Goal: Navigation & Orientation: Find specific page/section

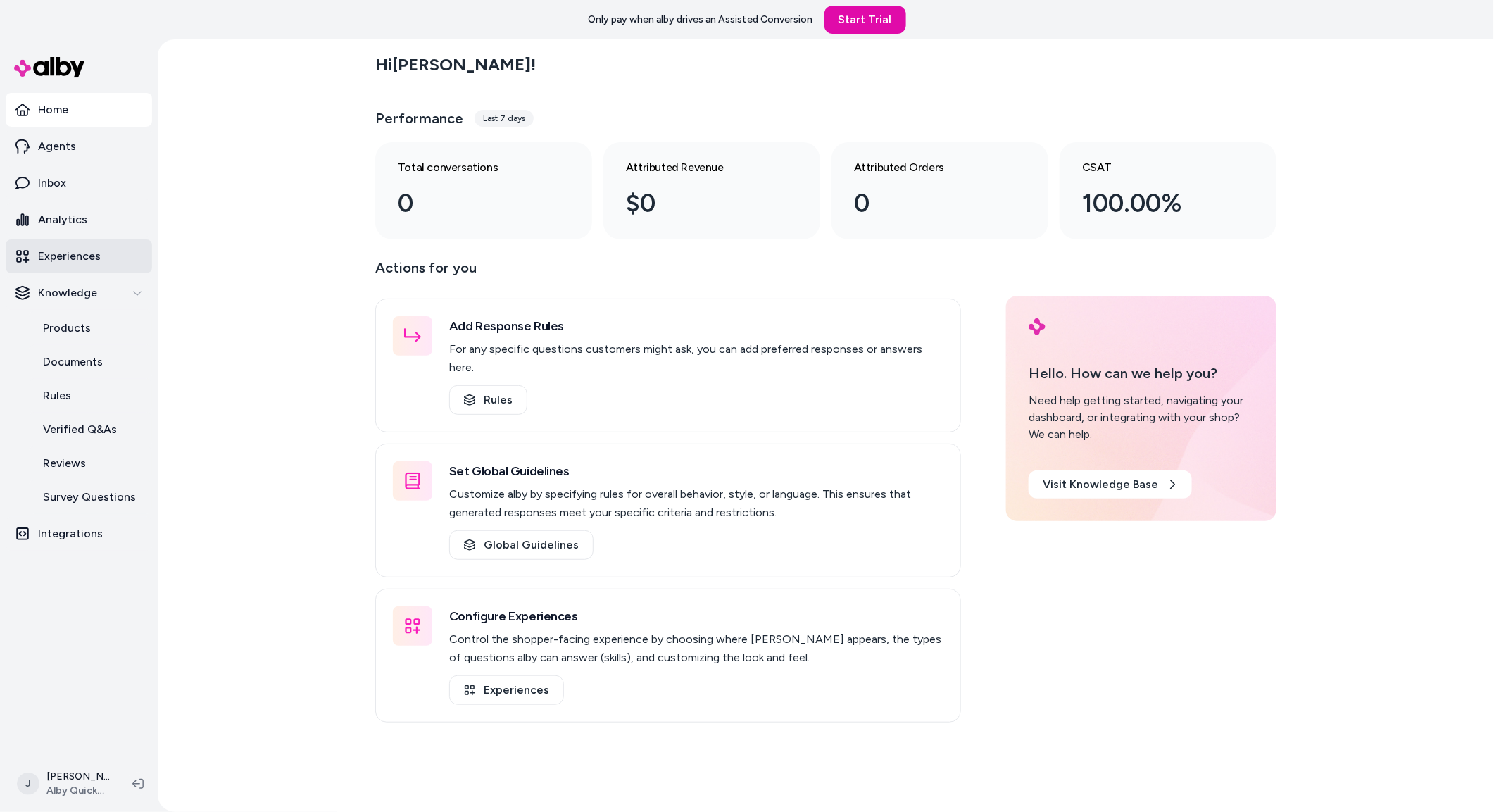
drag, startPoint x: 214, startPoint y: 176, endPoint x: 113, endPoint y: 248, distance: 124.0
click at [210, 179] on div "Hi Jackie ! Performance Last 7 days Total conversations 0 Attributed Revenue $0…" at bounding box center [826, 426] width 1336 height 772
click at [193, 377] on div "Hi Jackie ! Performance Last 7 days Total conversations 0 Attributed Revenue $0…" at bounding box center [826, 426] width 1336 height 772
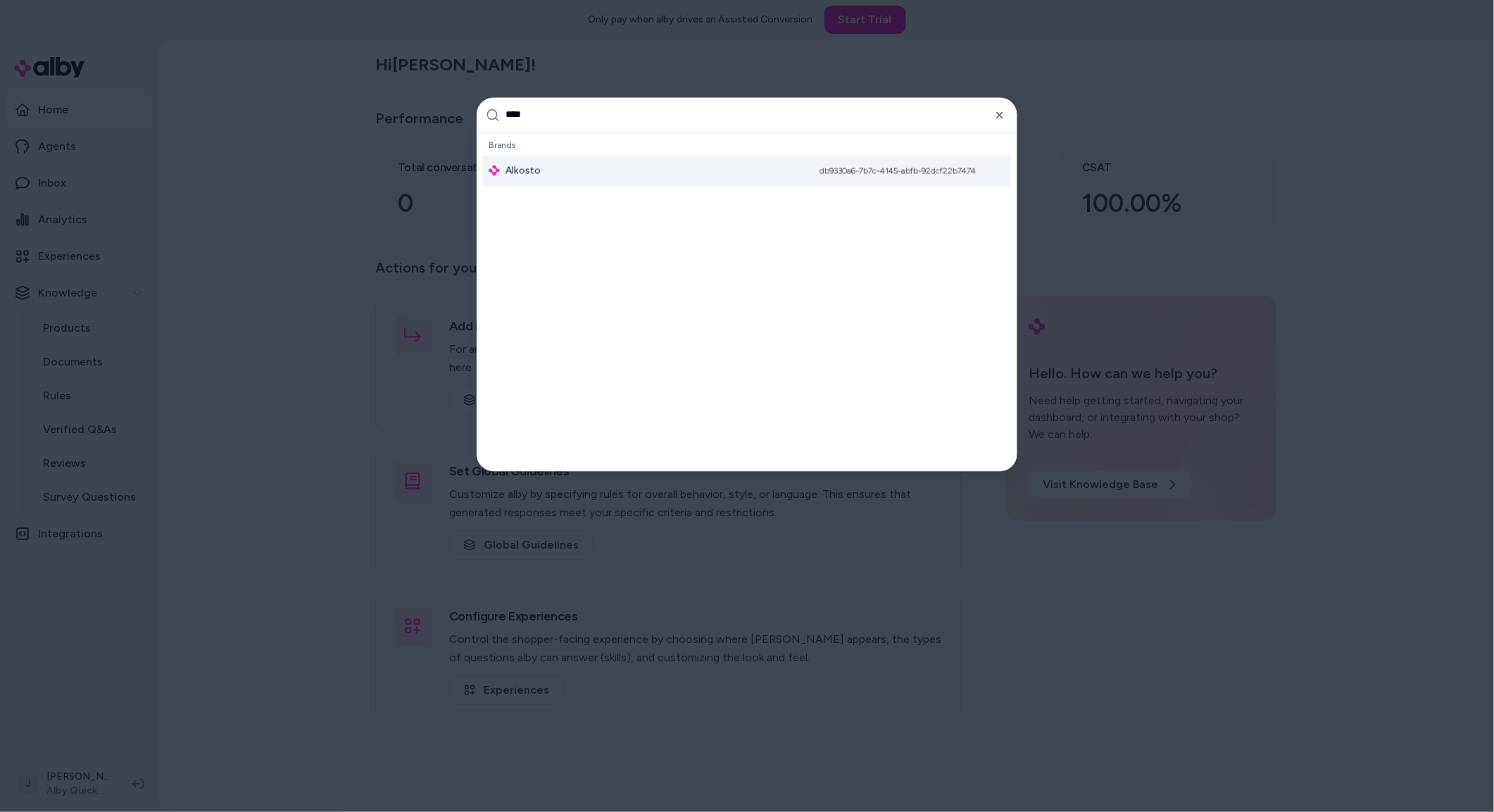
type input "****"
click at [574, 165] on div "Alkosto db9330a6-7b7c-4145-abfb-92dcf22b7474" at bounding box center [747, 170] width 528 height 31
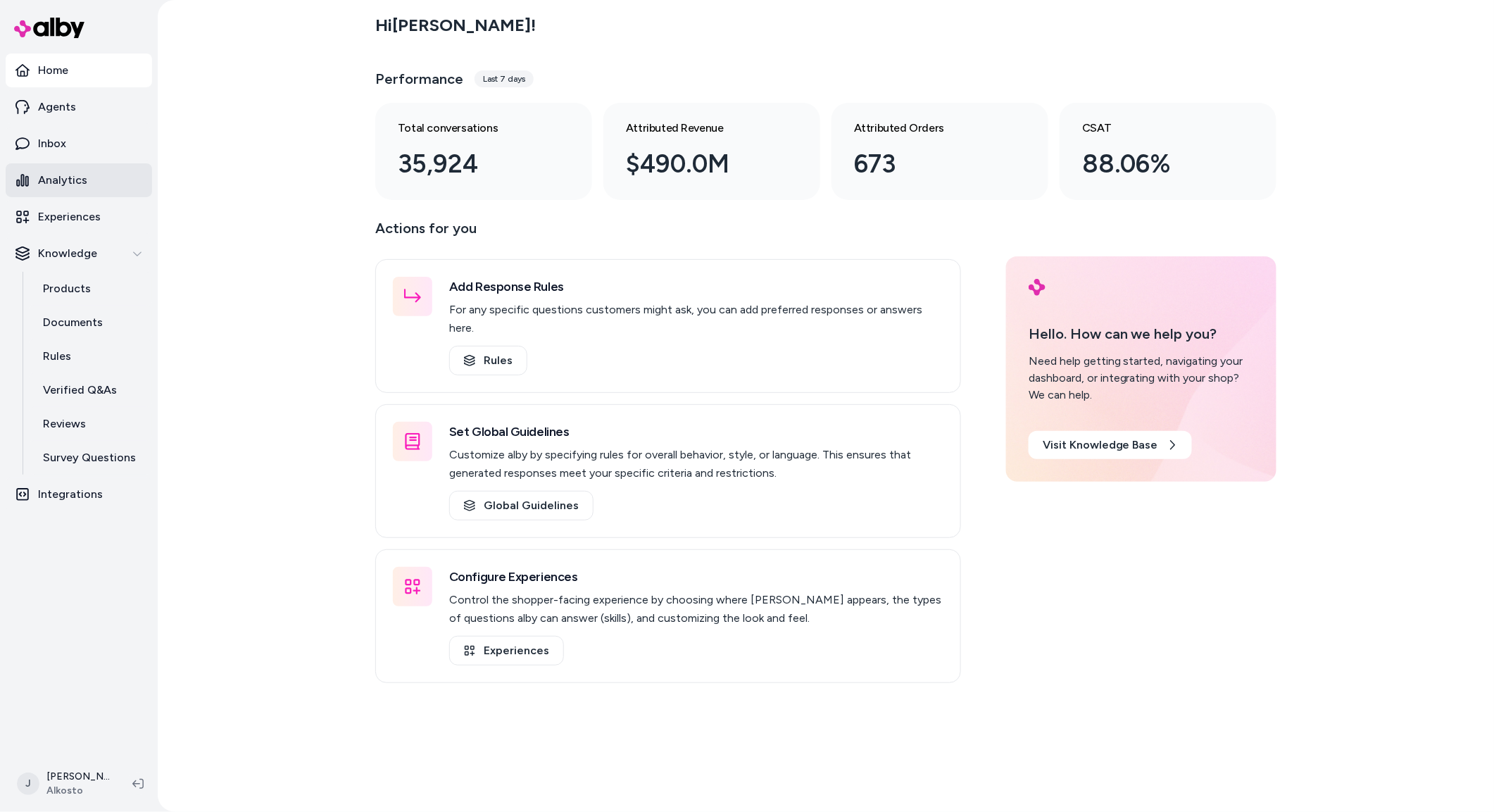
click at [74, 180] on p "Analytics" at bounding box center [62, 180] width 49 height 17
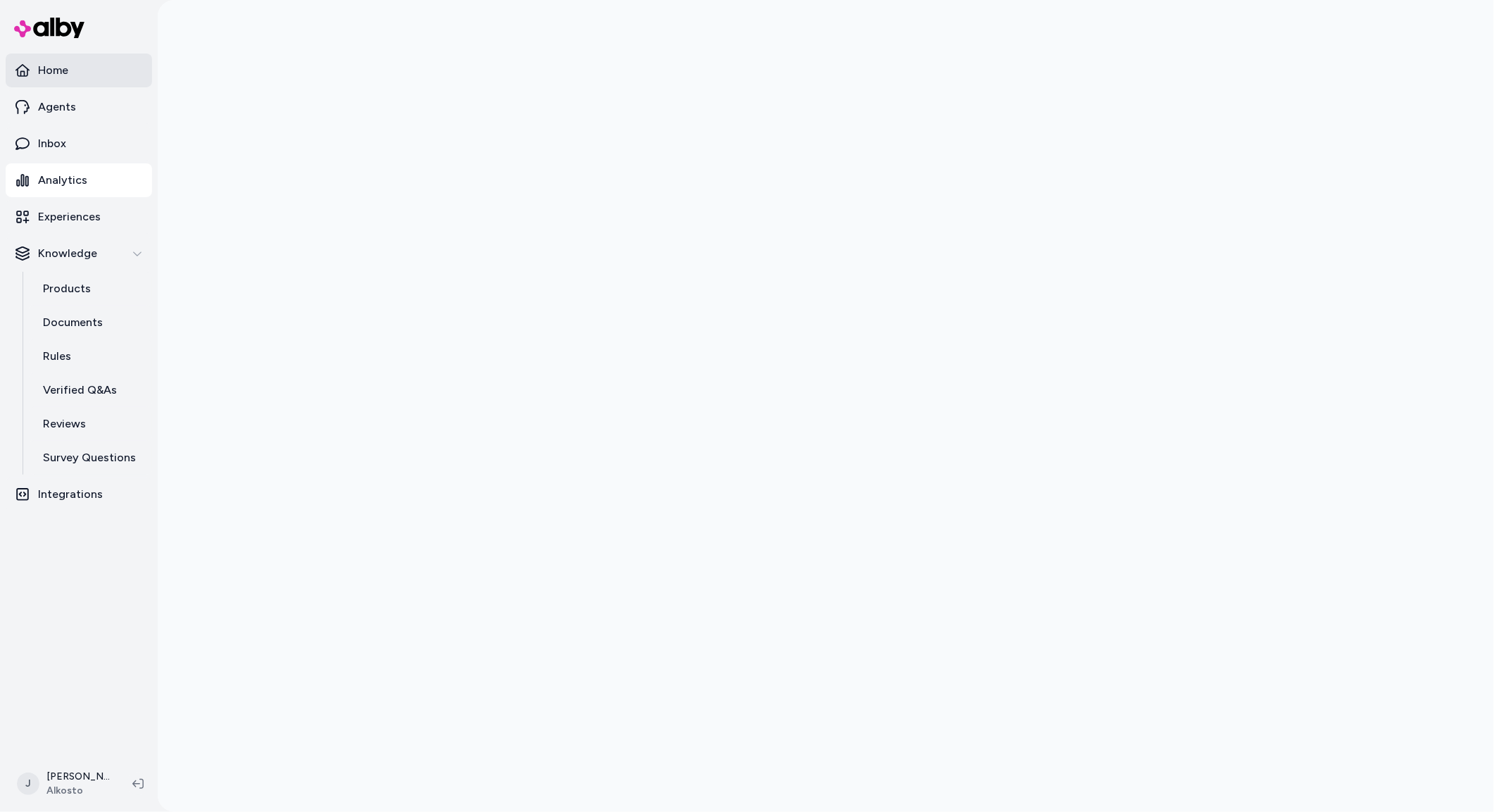
click at [77, 69] on link "Home" at bounding box center [78, 70] width 146 height 34
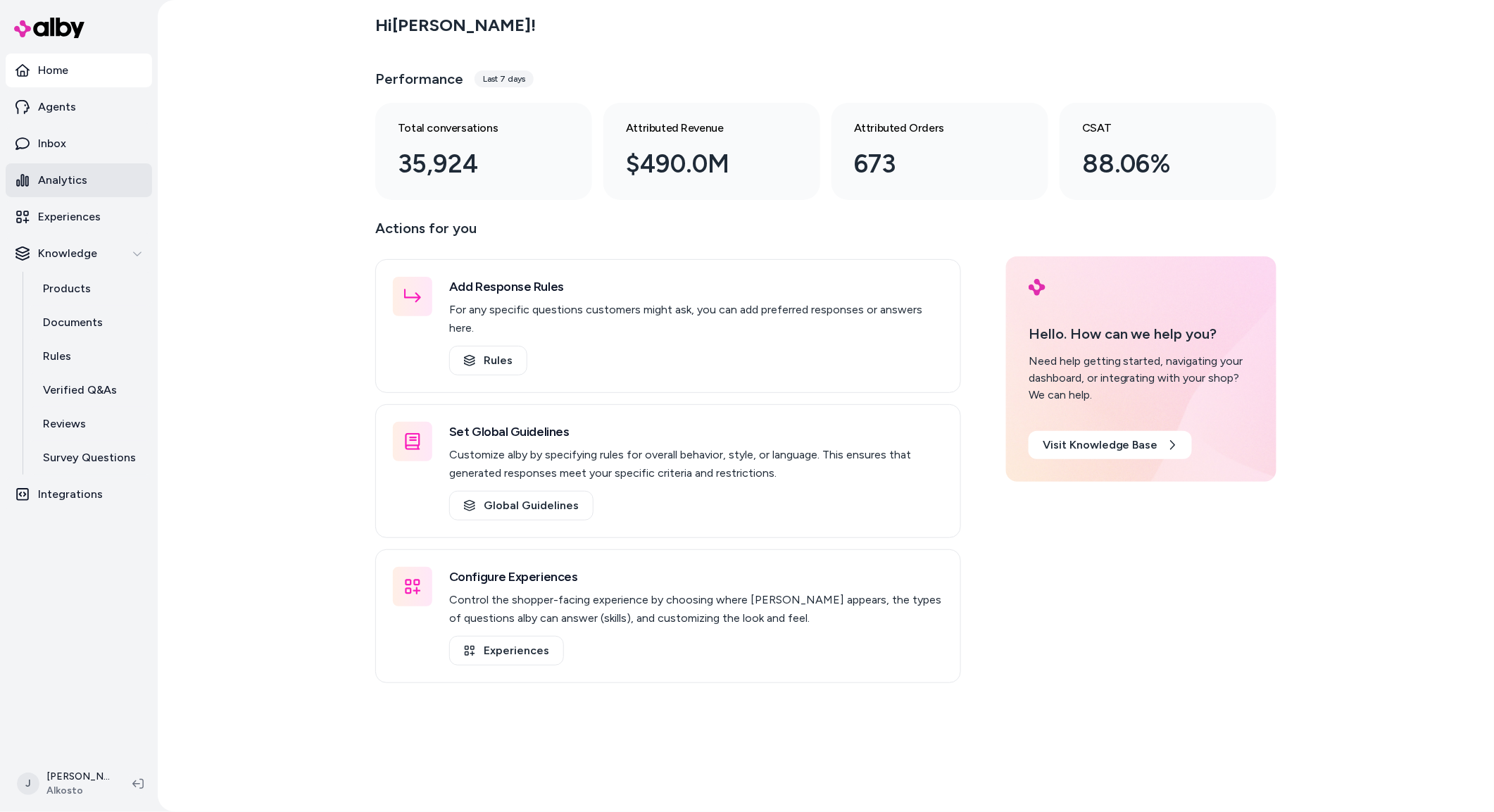
click at [69, 181] on p "Analytics" at bounding box center [62, 180] width 49 height 17
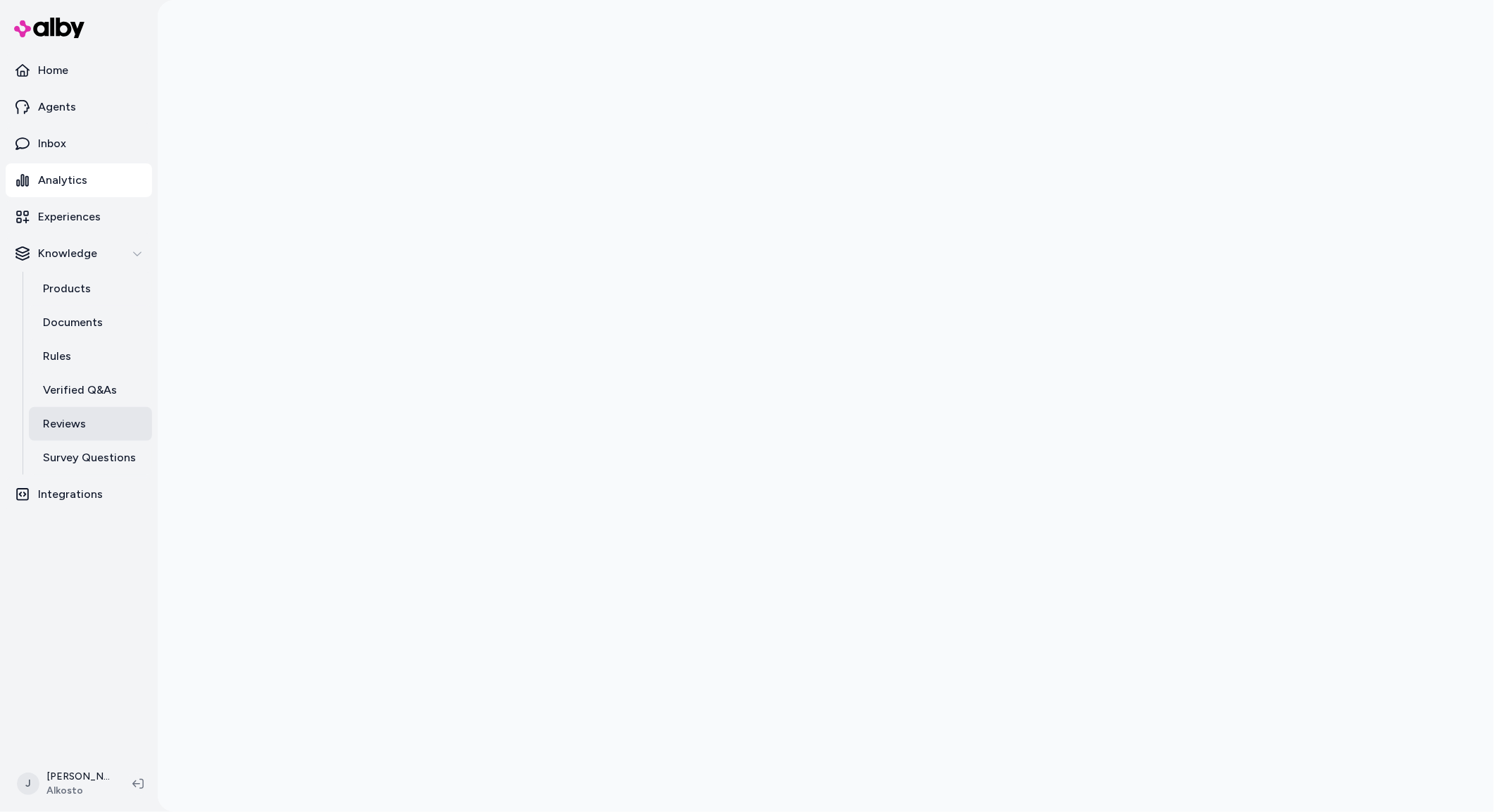
click at [81, 425] on p "Reviews" at bounding box center [64, 423] width 43 height 17
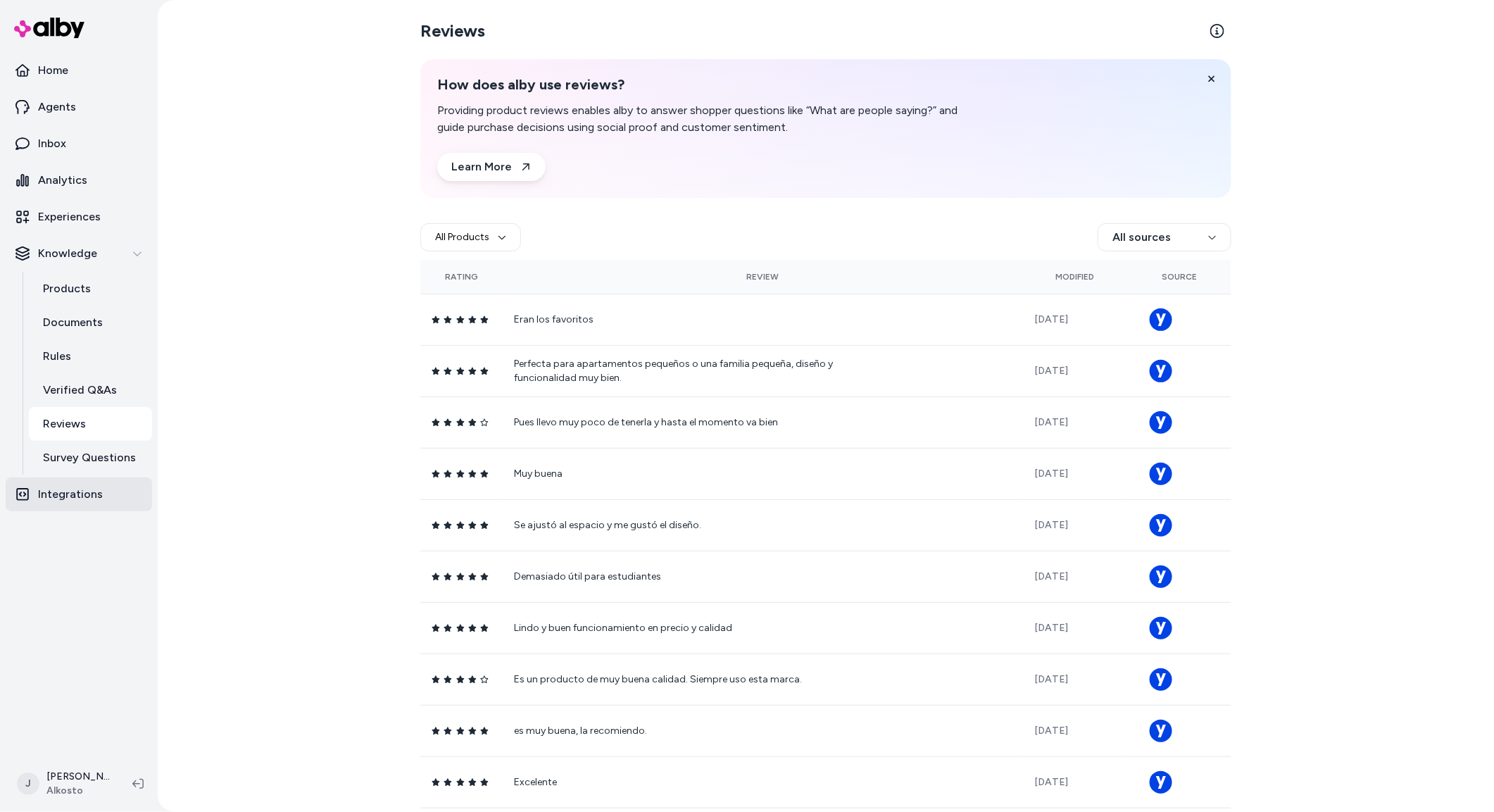
click at [69, 510] on link "Integrations" at bounding box center [78, 494] width 146 height 34
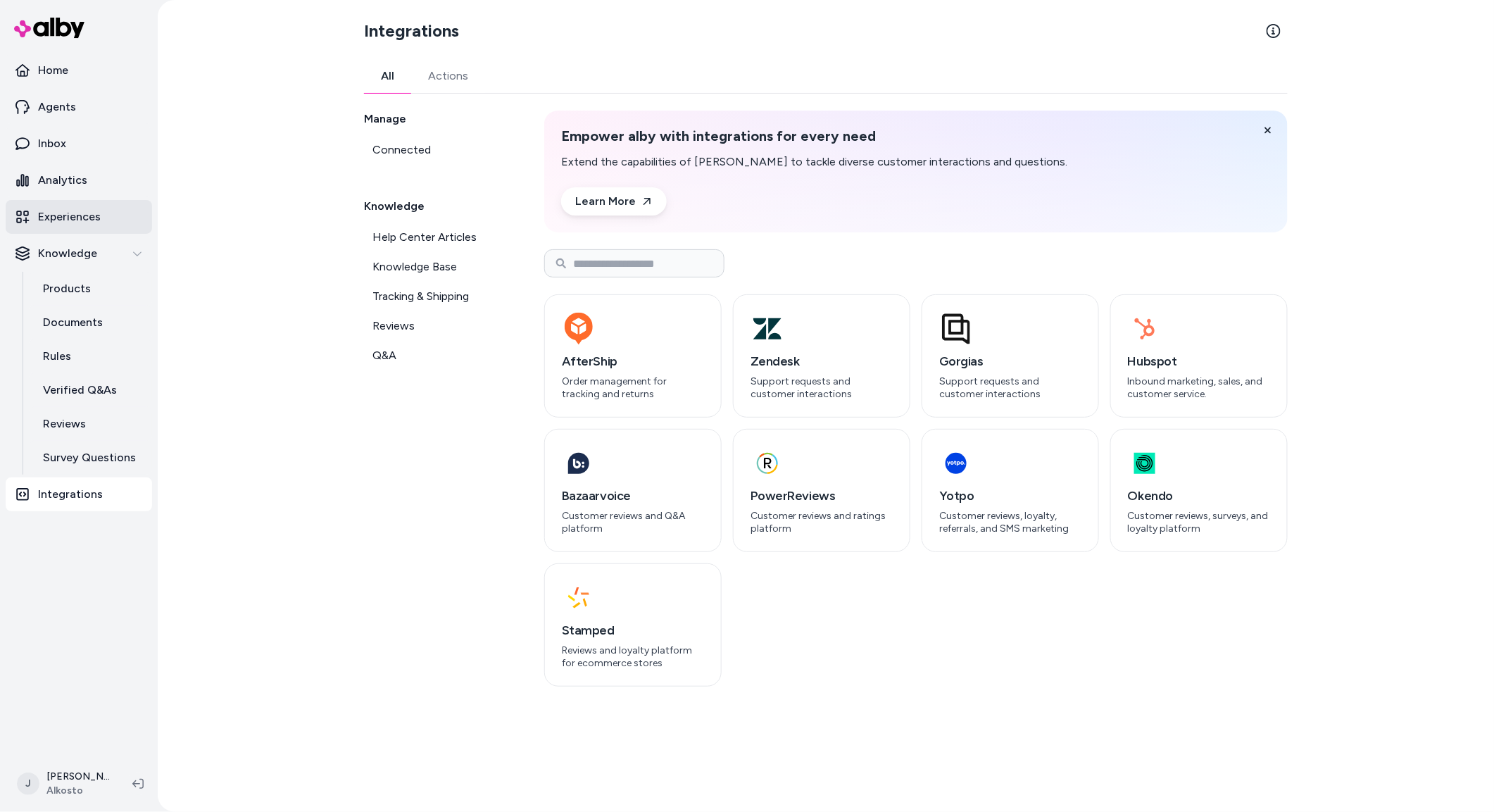
click at [60, 212] on p "Experiences" at bounding box center [69, 217] width 63 height 17
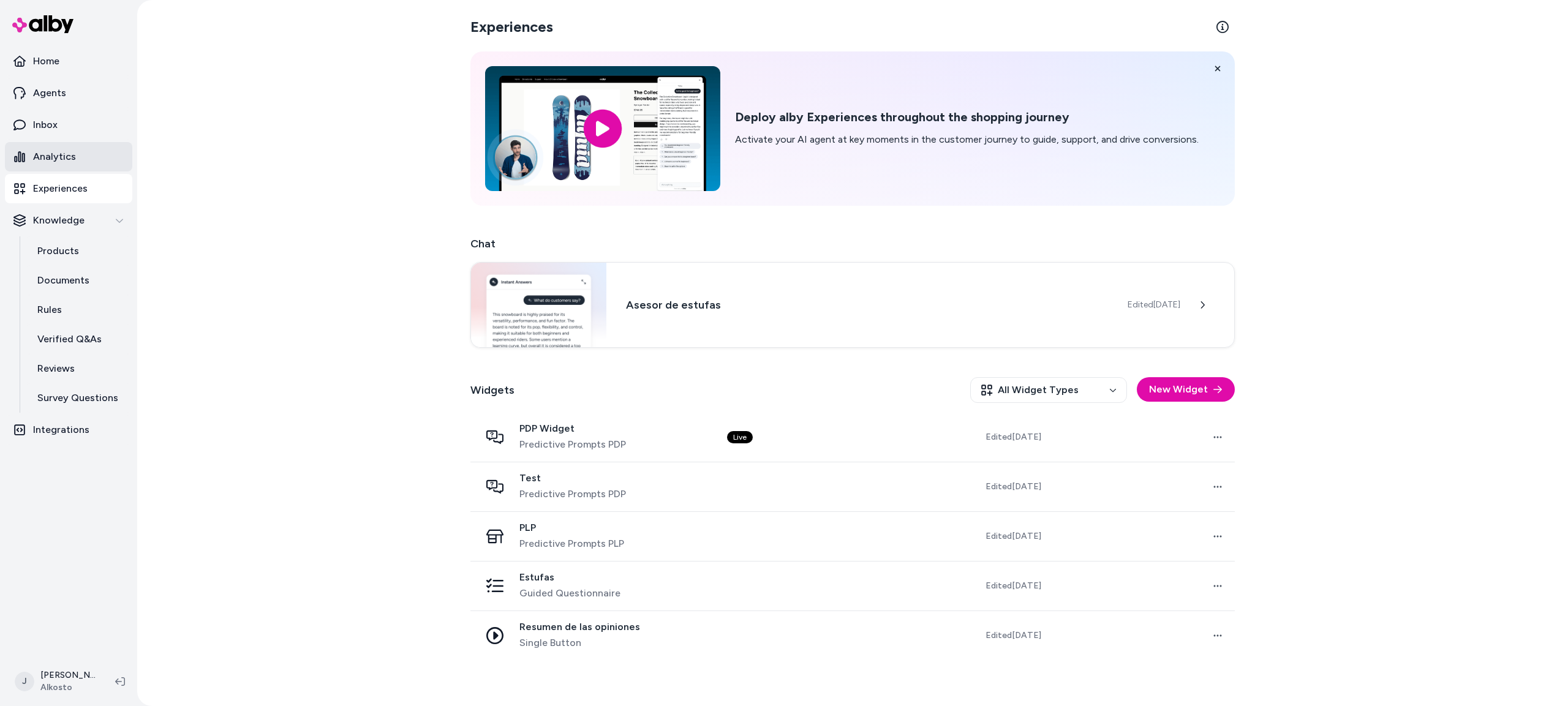
click at [63, 161] on p "Analytics" at bounding box center [54, 157] width 43 height 15
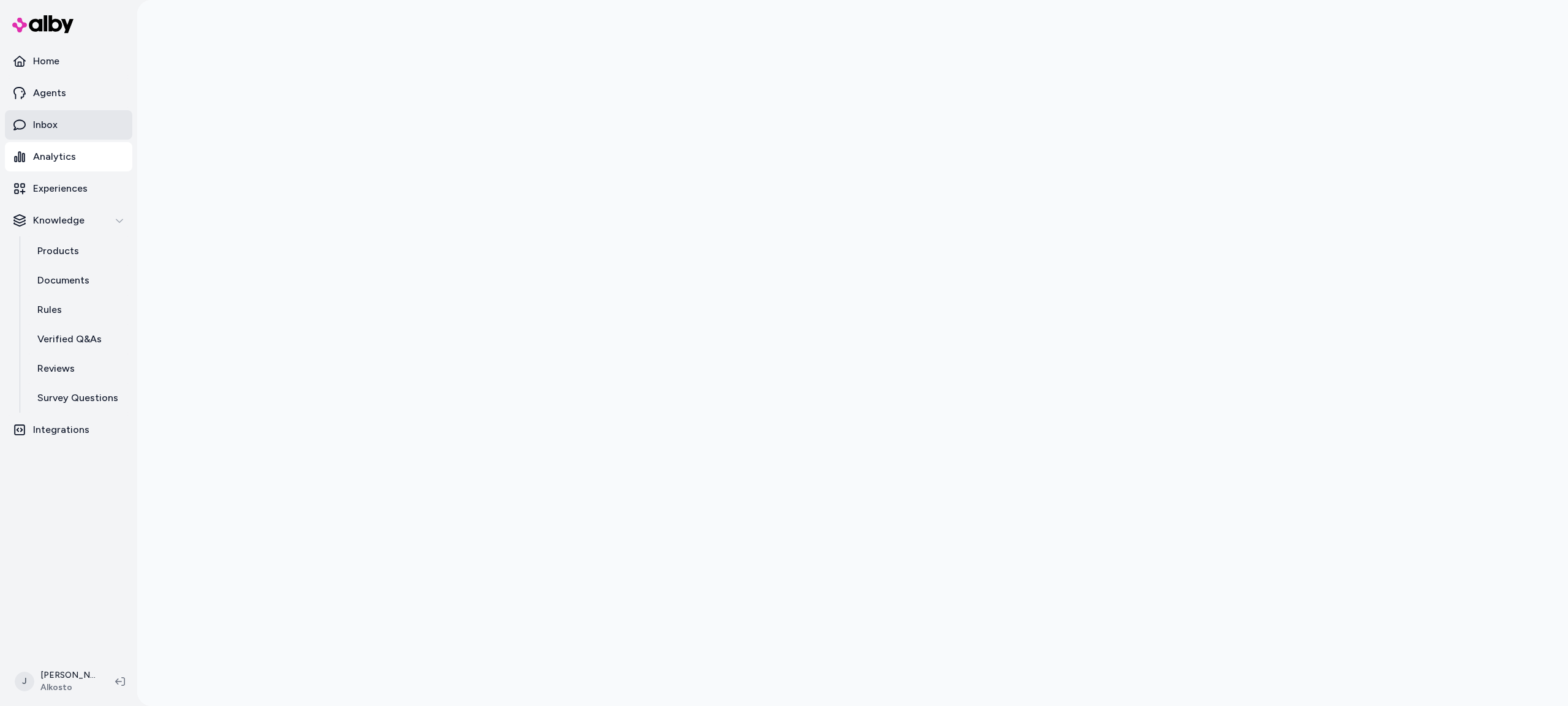
click at [67, 119] on link "Inbox" at bounding box center [68, 125] width 127 height 30
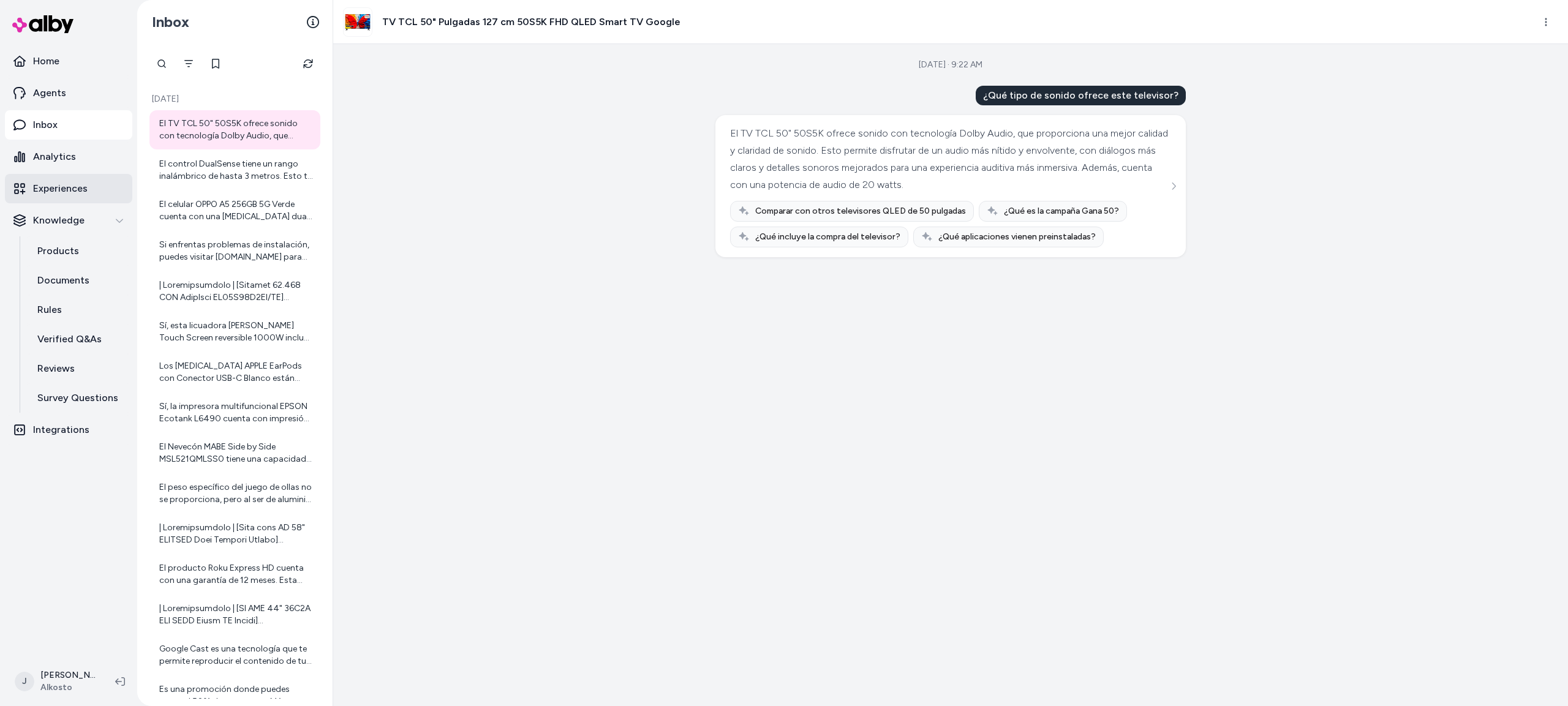
click at [70, 185] on p "Experiences" at bounding box center [60, 188] width 55 height 15
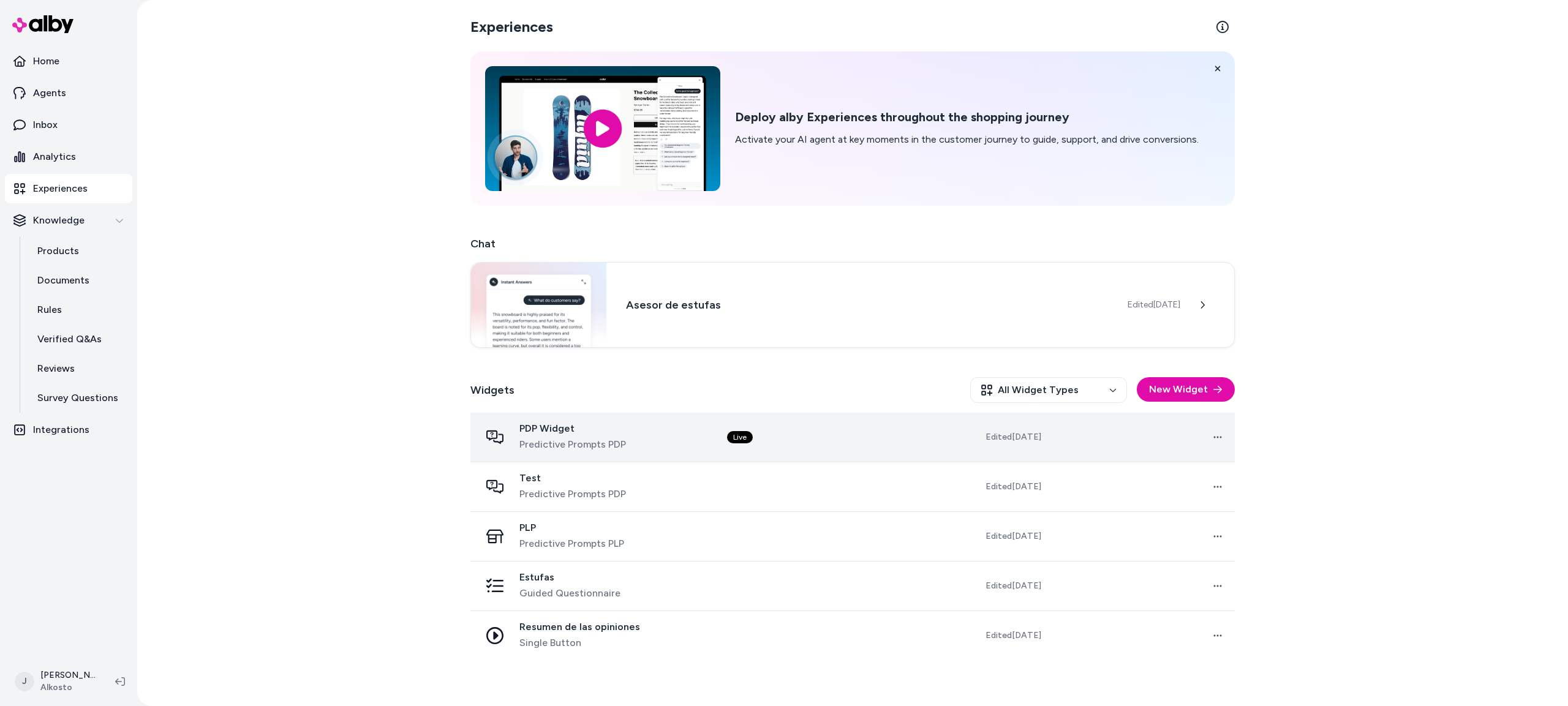
click at [803, 440] on td "Live" at bounding box center [809, 437] width 183 height 50
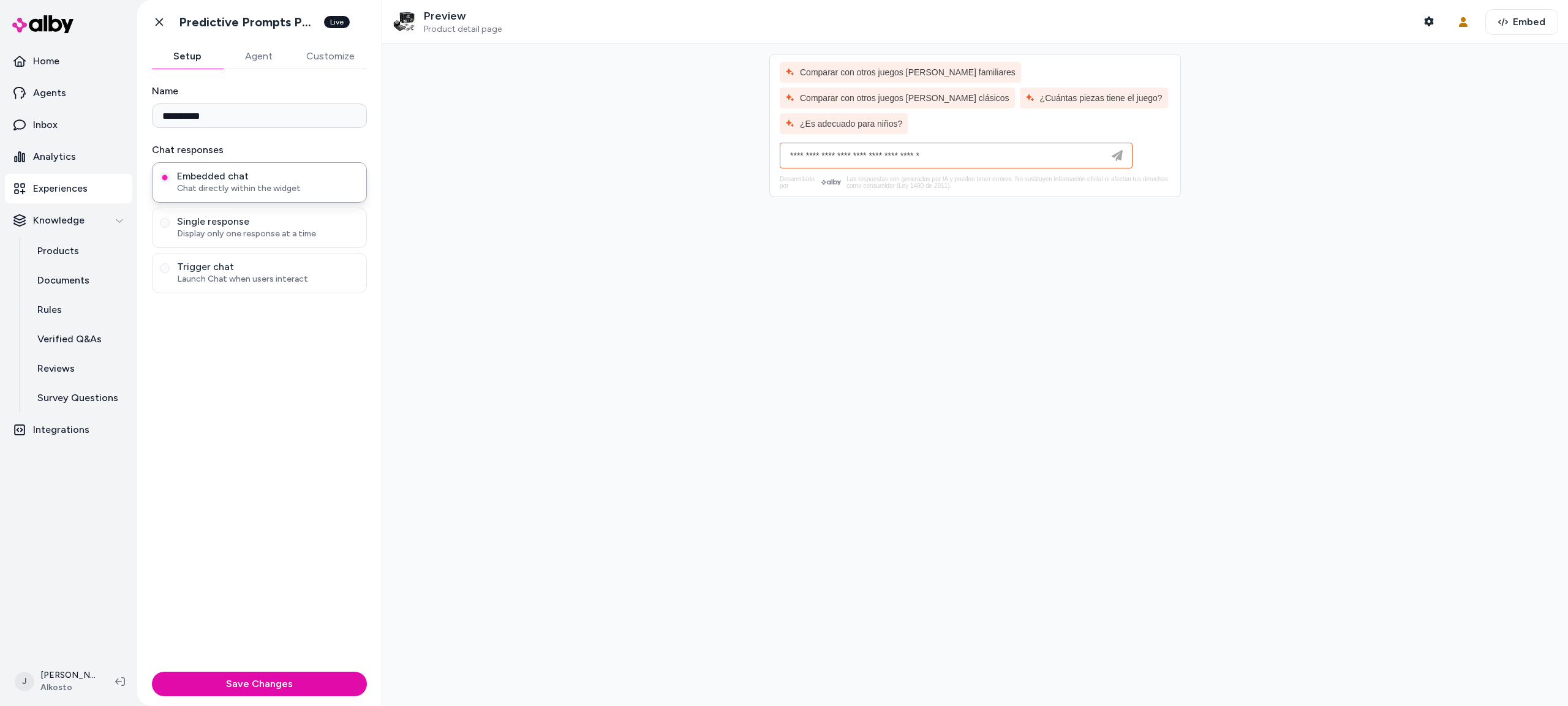
click at [271, 58] on button "Agent" at bounding box center [258, 56] width 71 height 25
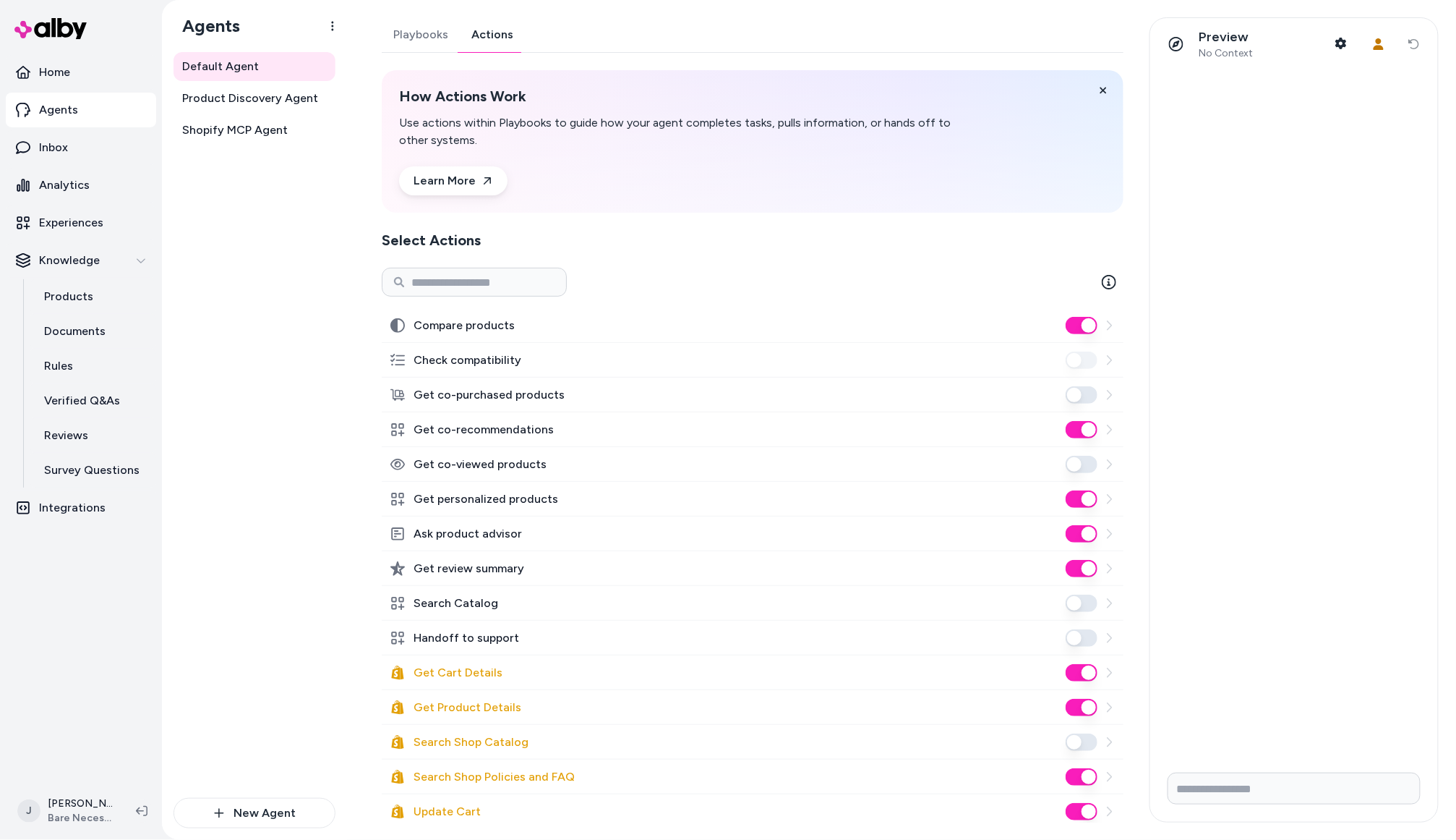
scroll to position [133, 0]
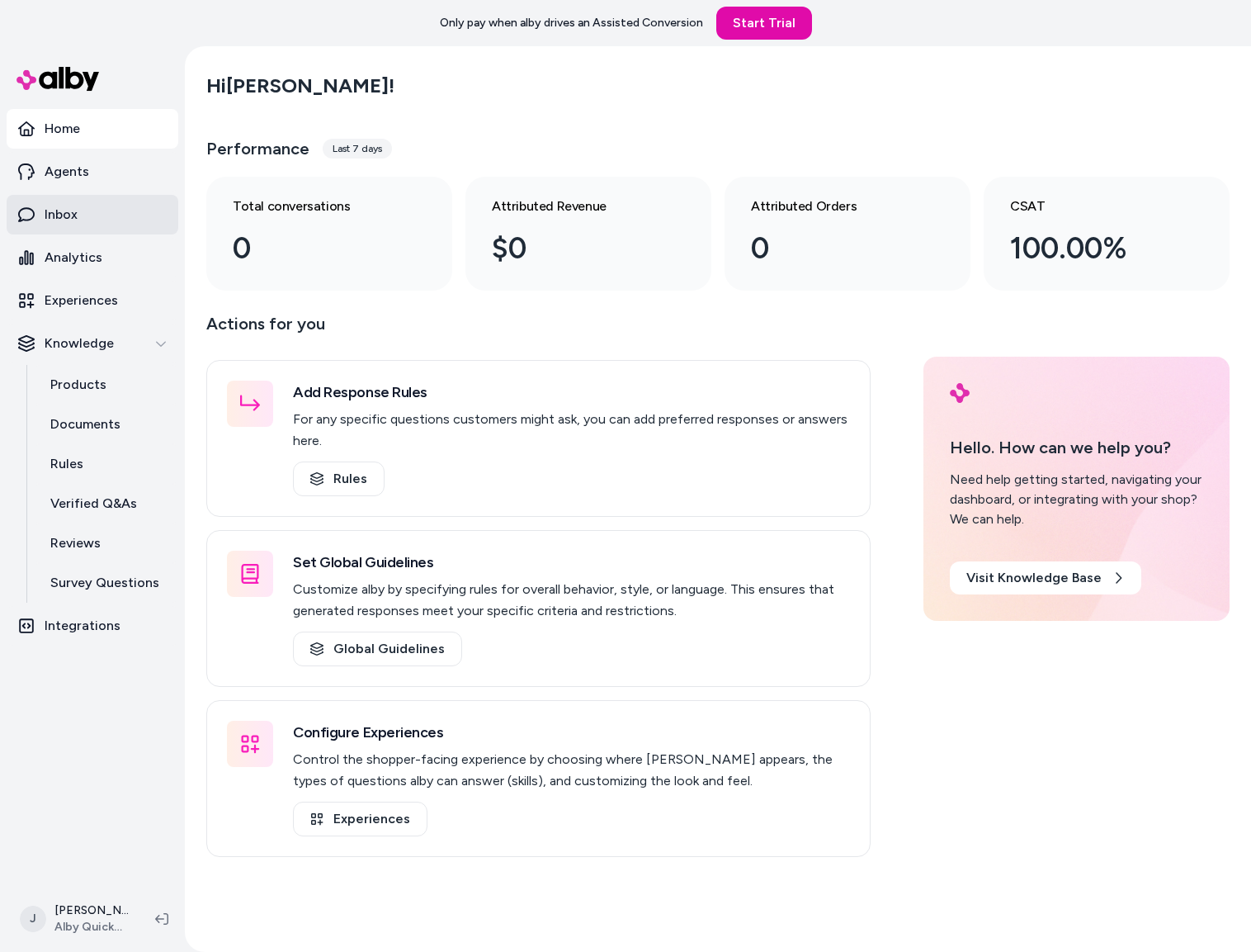
drag, startPoint x: 197, startPoint y: 228, endPoint x: 177, endPoint y: 223, distance: 20.6
click at [188, 226] on div "Hi Jackie ! Performance Last 7 days Total conversations 0 Attributed Revenue $0…" at bounding box center [718, 499] width 1066 height 906
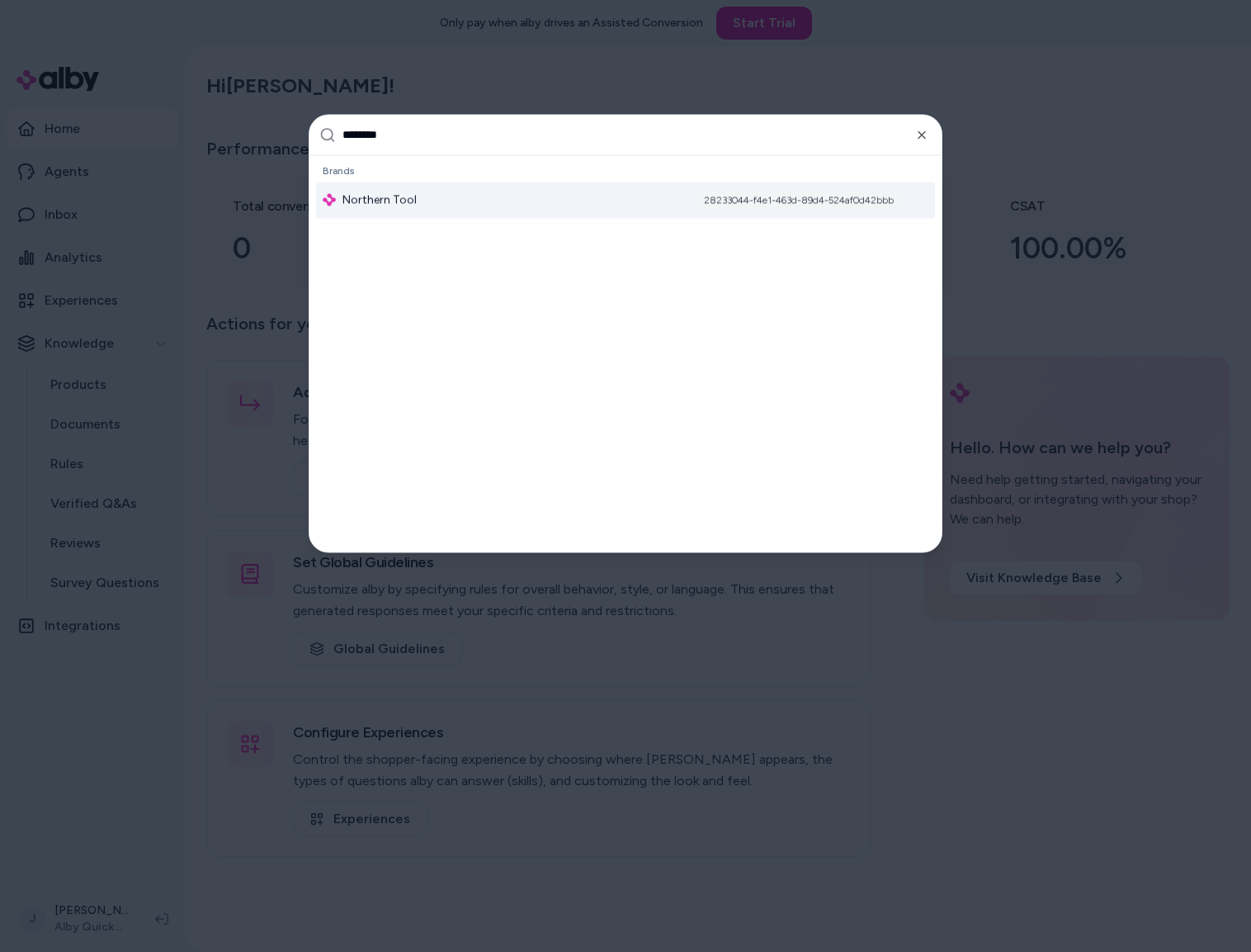
type input "********"
click at [447, 205] on div "Northern Tool 28233044-f4e1-463d-89d4-524af0d42bbb" at bounding box center [626, 200] width 619 height 36
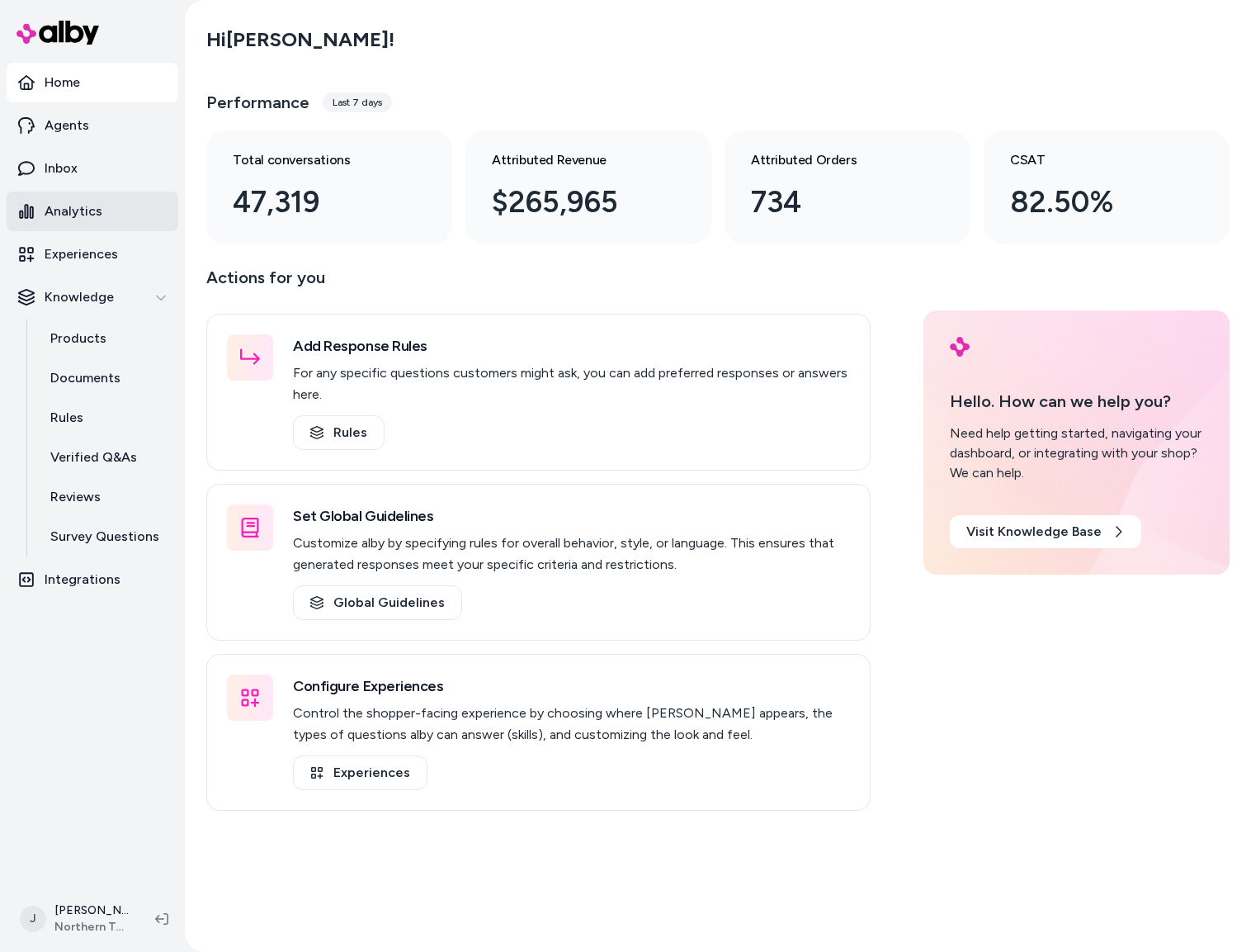
click at [89, 199] on link "Analytics" at bounding box center [92, 211] width 171 height 40
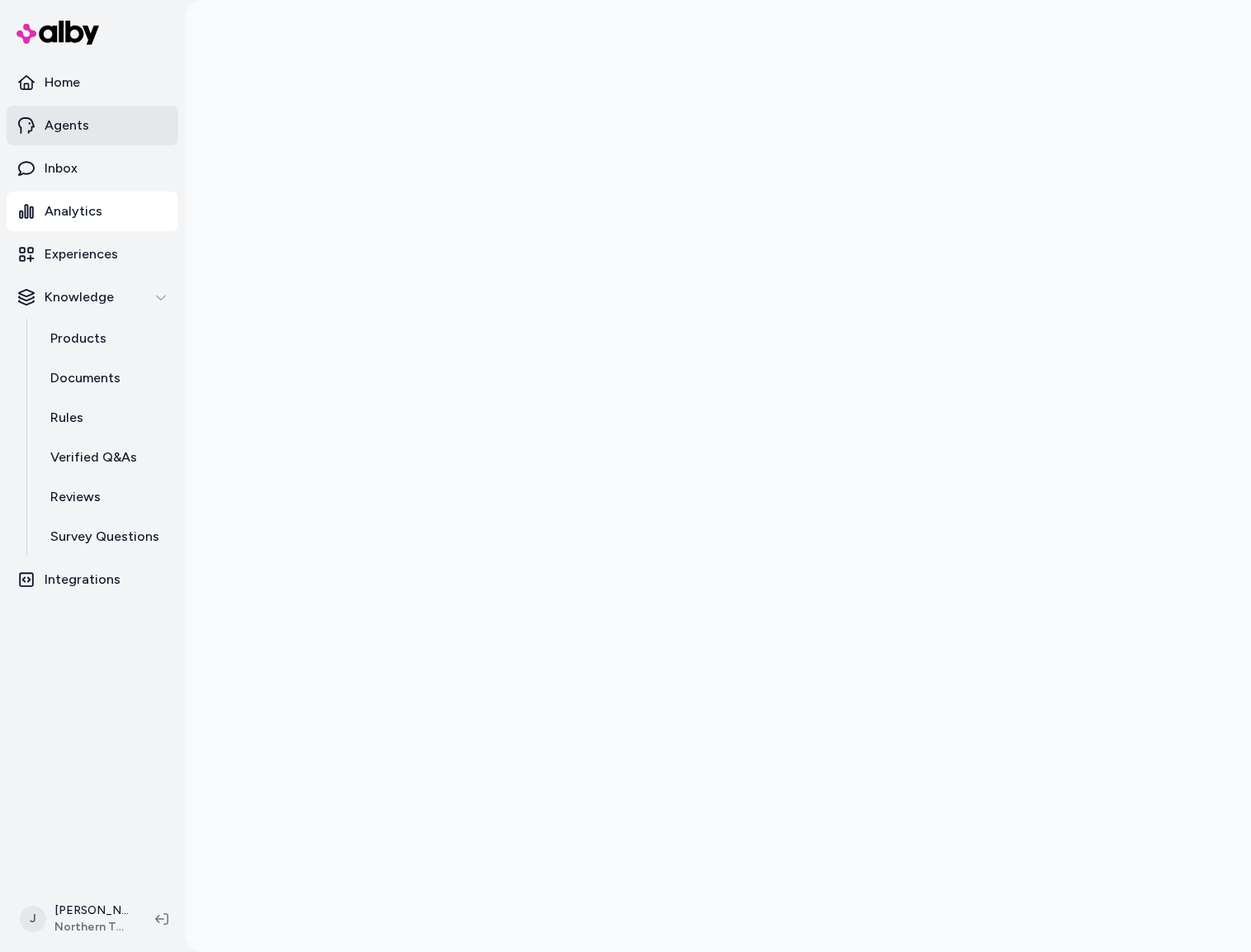
click at [64, 131] on p "Agents" at bounding box center [66, 125] width 45 height 20
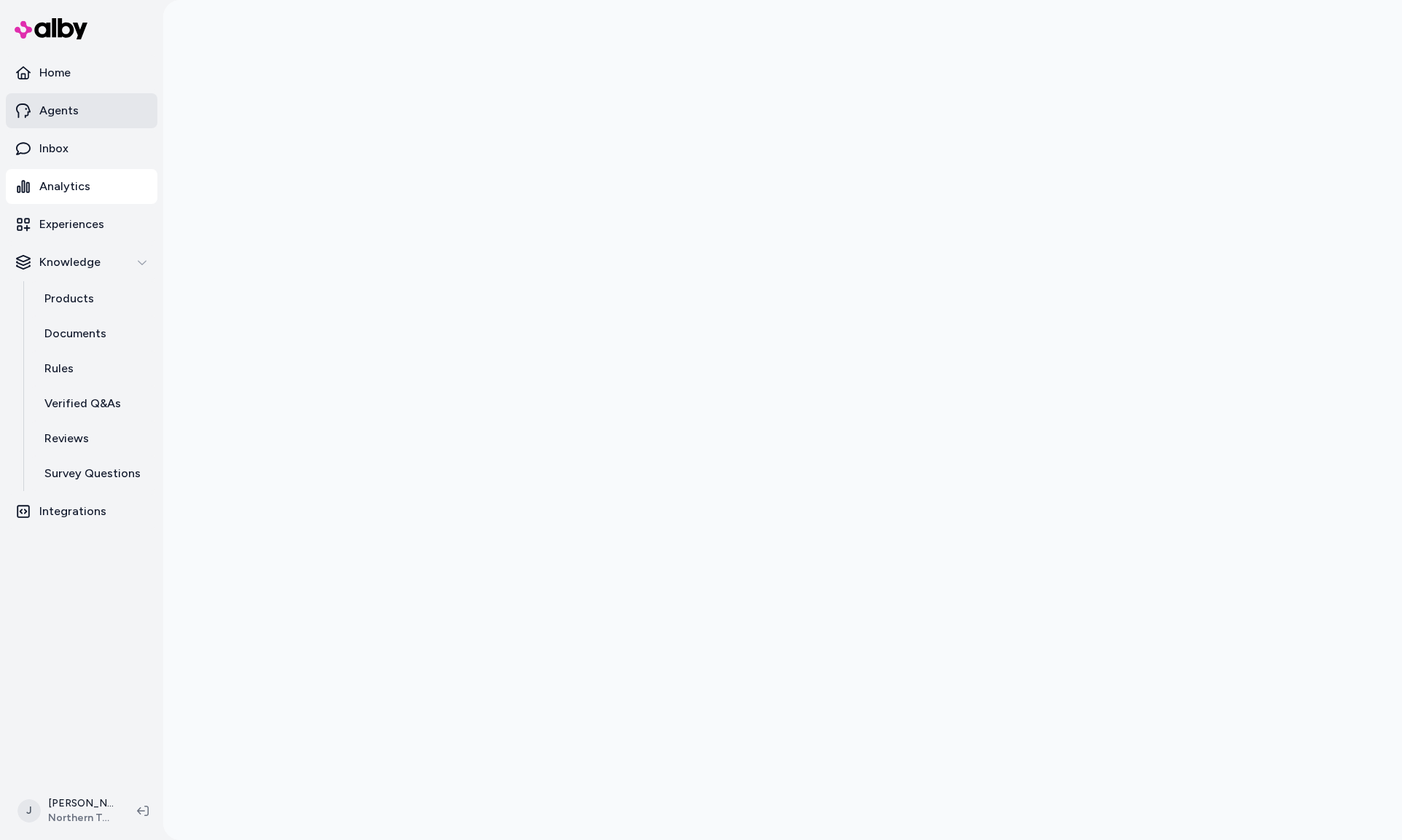
click at [101, 110] on link "Agents" at bounding box center [81, 111] width 151 height 35
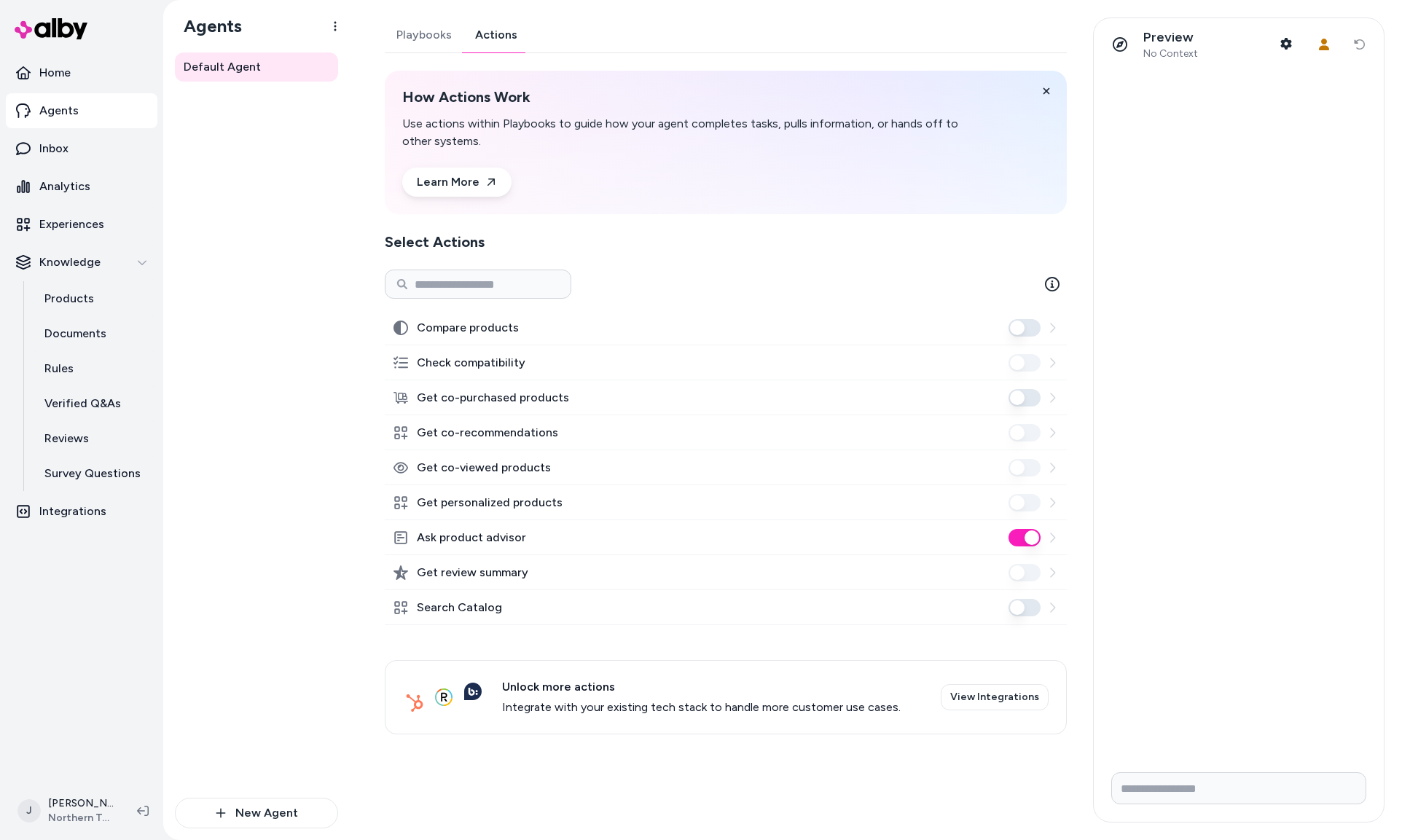
click at [485, 36] on link "Actions" at bounding box center [496, 35] width 65 height 35
click at [69, 181] on p "Analytics" at bounding box center [64, 186] width 51 height 18
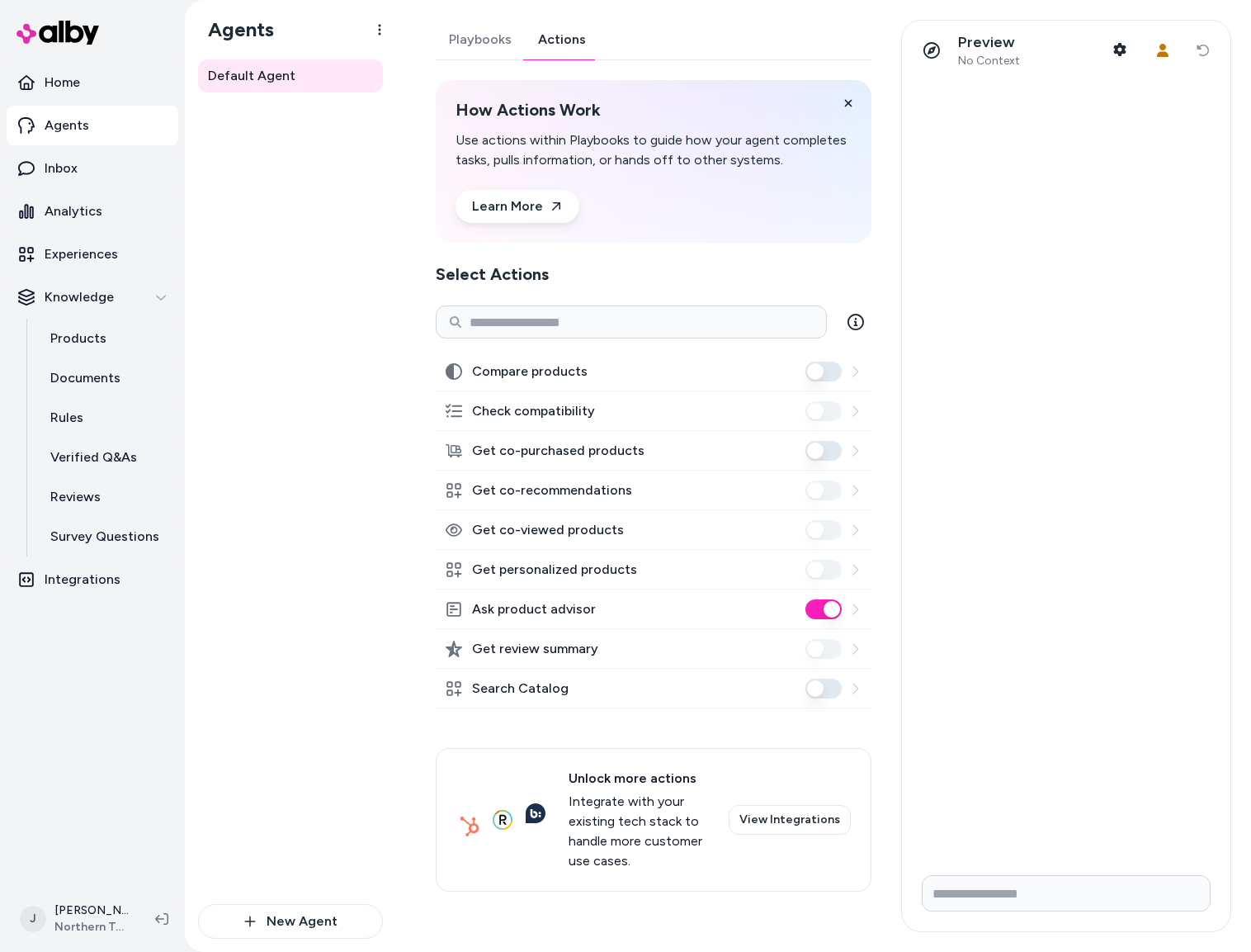
click at [581, 41] on link "Actions" at bounding box center [562, 40] width 74 height 40
drag, startPoint x: 491, startPoint y: 38, endPoint x: 591, endPoint y: 3, distance: 105.9
click at [491, 39] on link "Playbooks" at bounding box center [480, 40] width 89 height 40
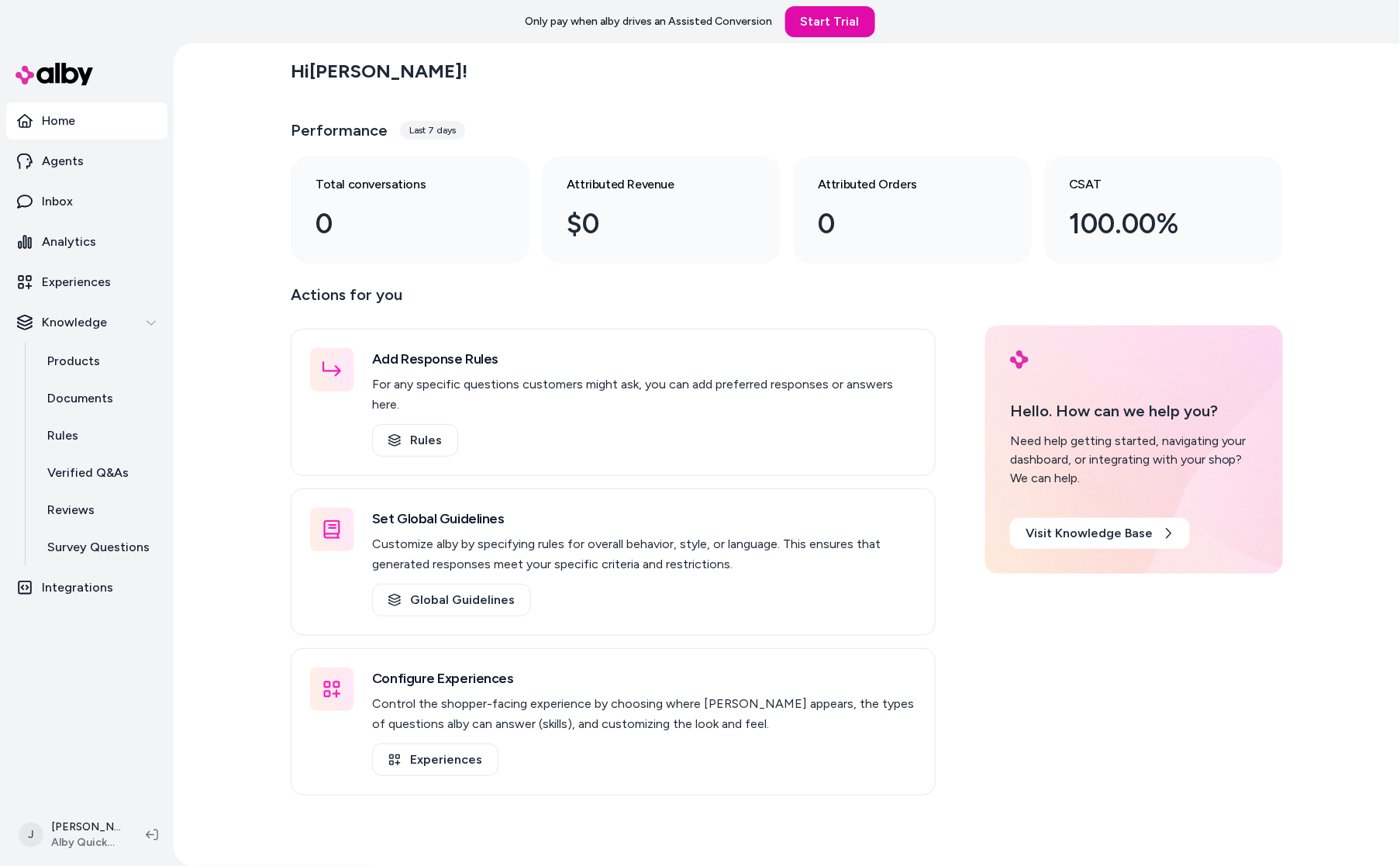
click at [230, 319] on div "Hi [PERSON_NAME] ! Performance Last 7 days Total conversations 0 Attributed Rev…" at bounding box center [786, 454] width 1227 height 822
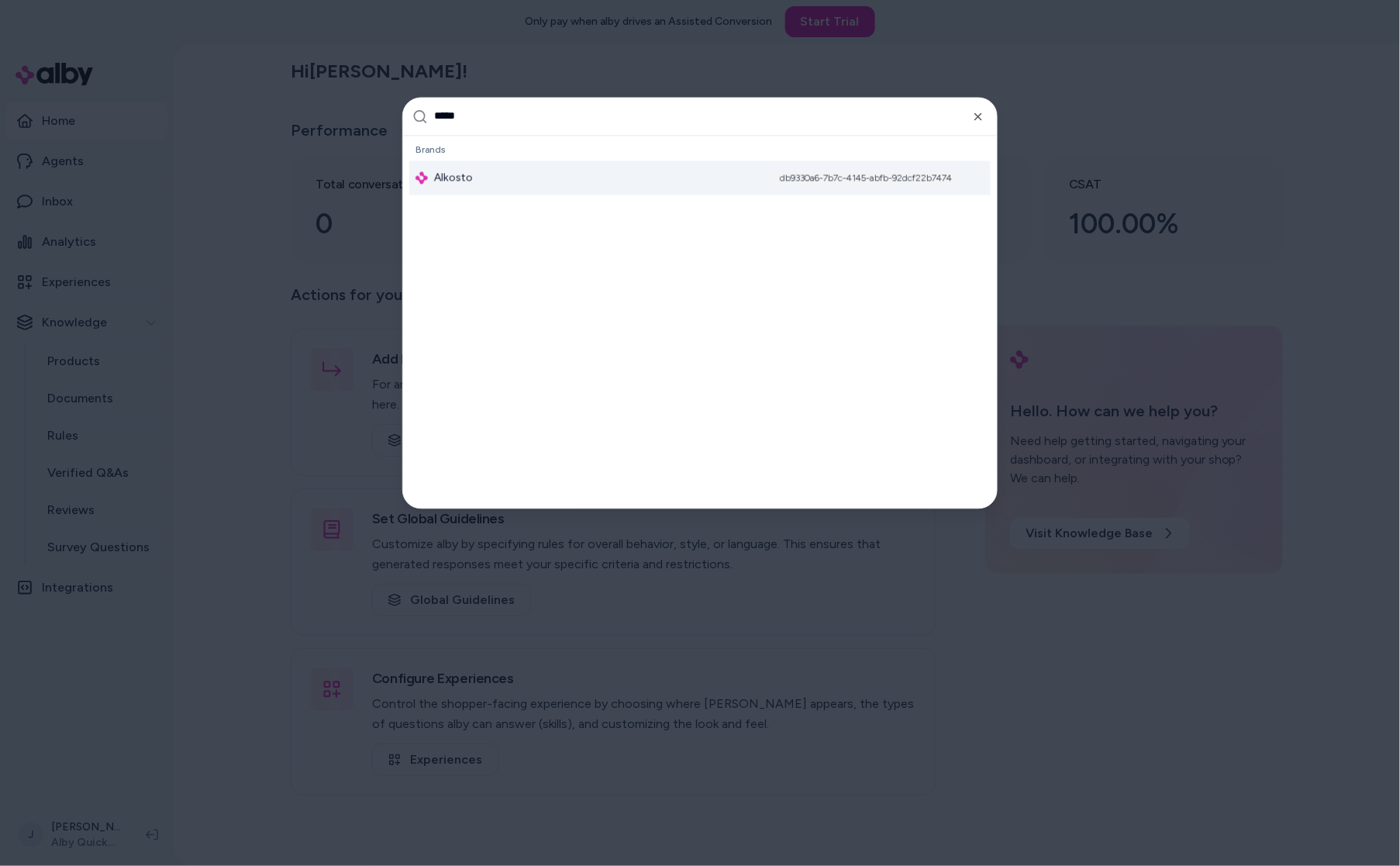
type input "*****"
click at [489, 166] on div "Alkosto db9330a6-7b7c-4145-abfb-92dcf22b7474" at bounding box center [700, 177] width 582 height 34
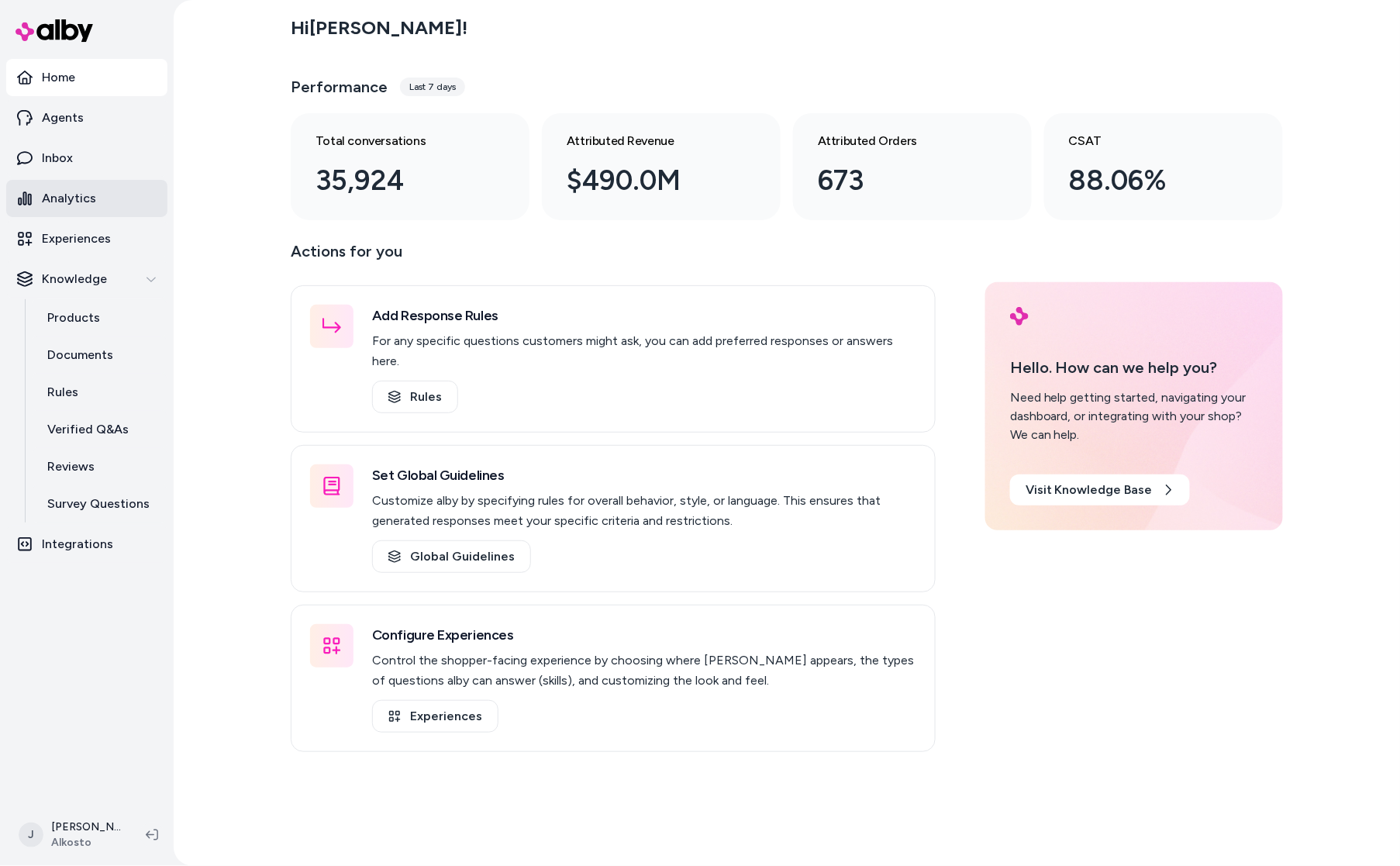
click at [73, 202] on p "Analytics" at bounding box center [68, 198] width 54 height 19
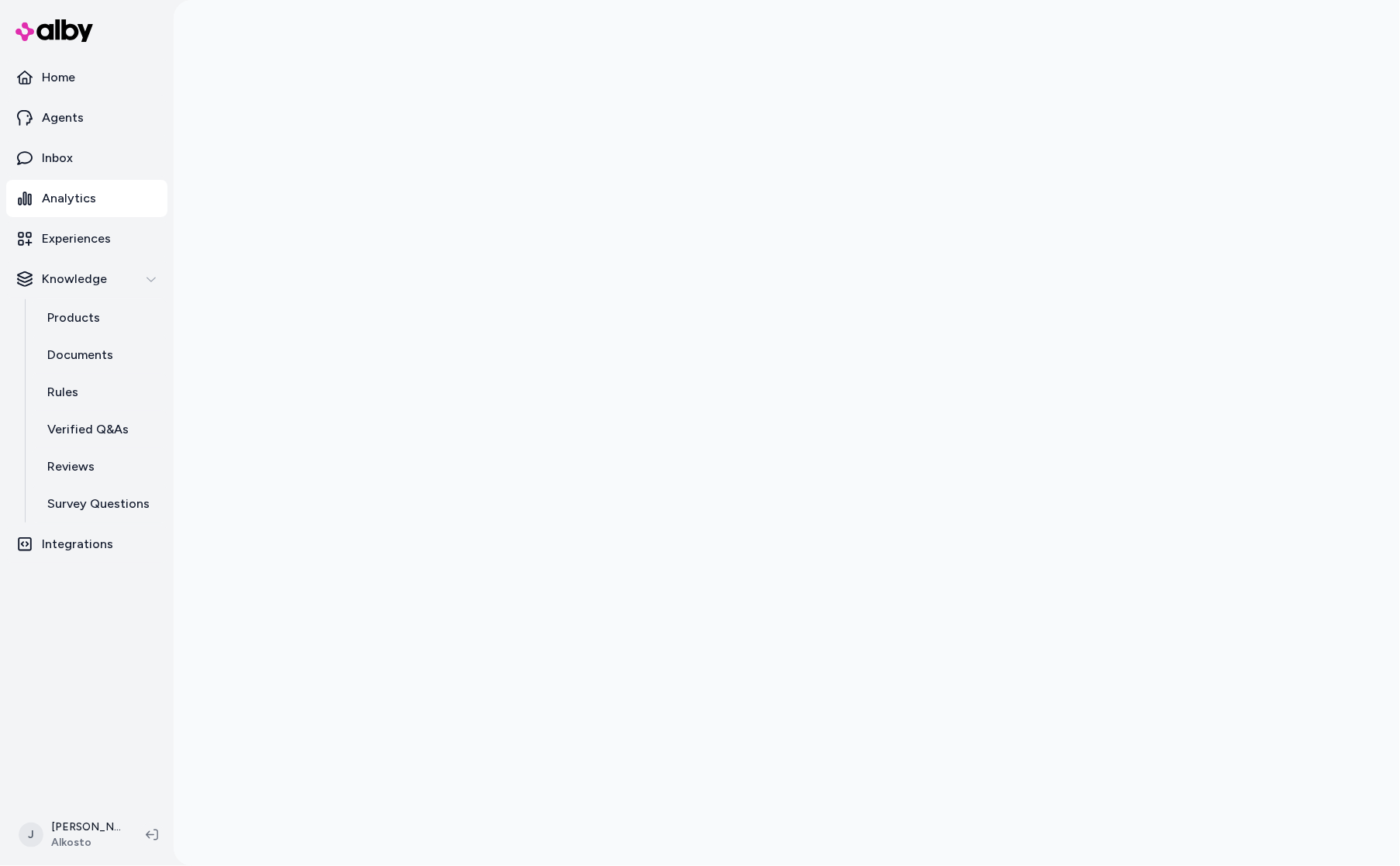
click at [245, 148] on div at bounding box center [786, 433] width 1227 height 866
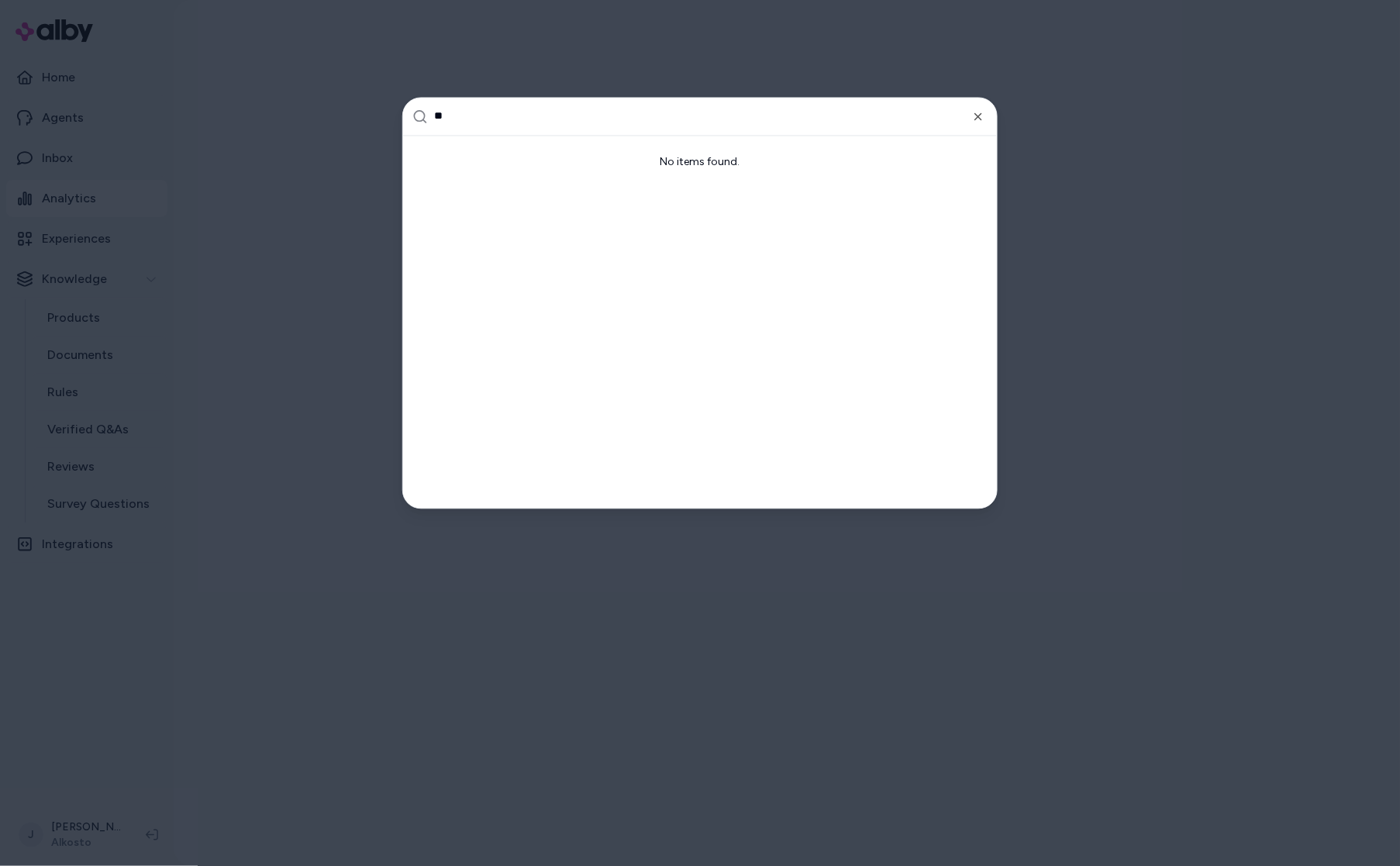
type input "*"
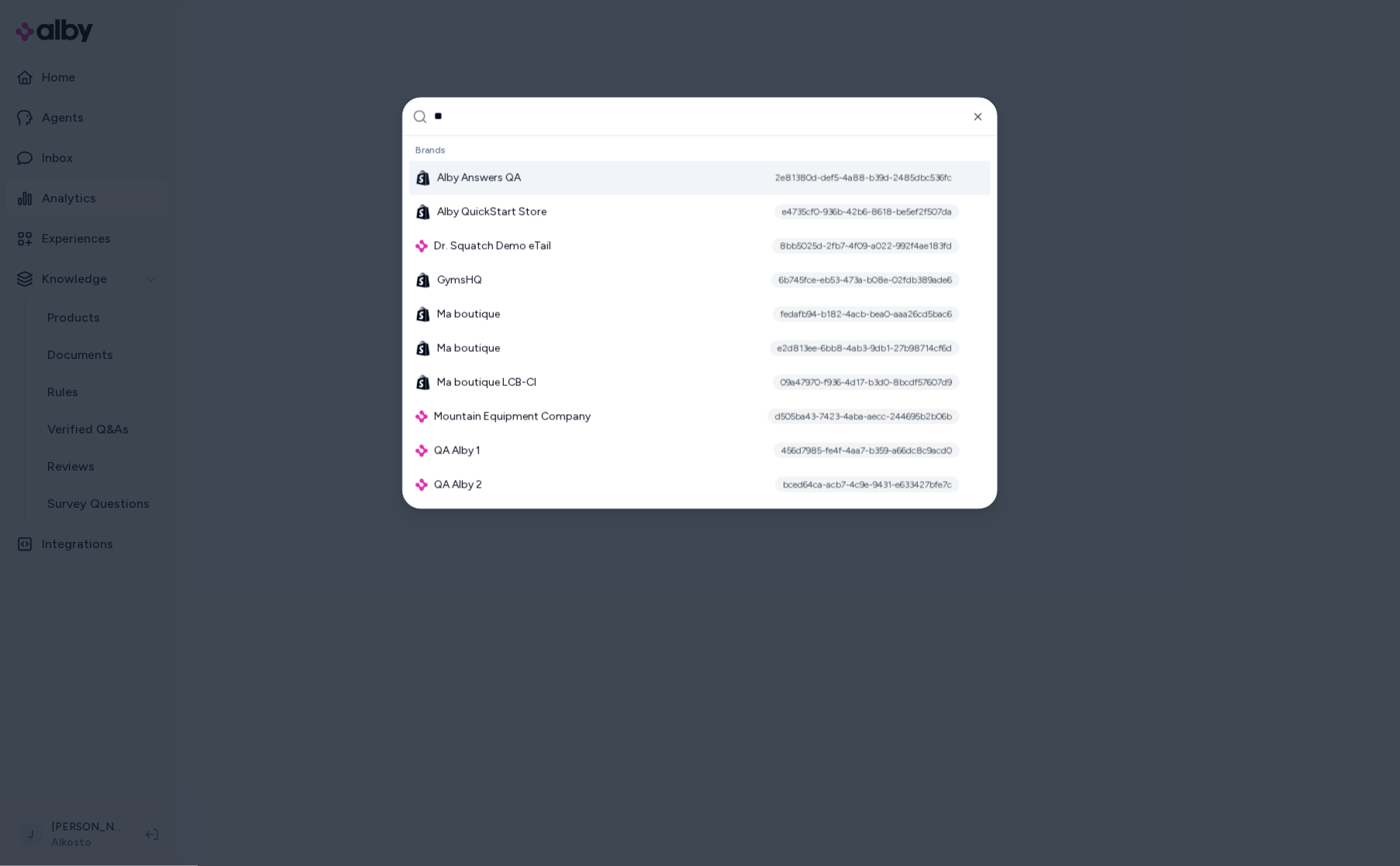
type input "***"
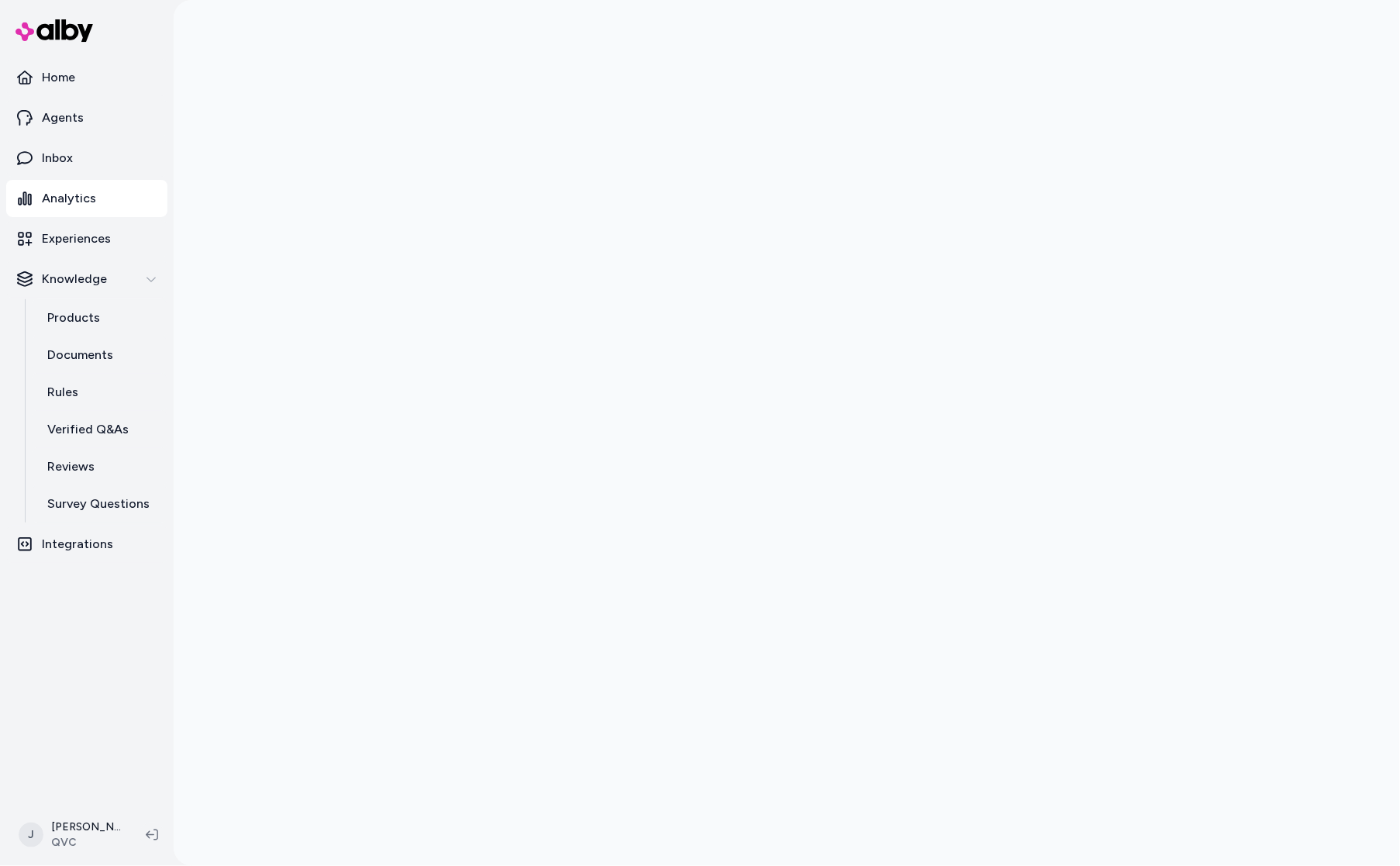
click at [1283, 163] on div at bounding box center [786, 433] width 1227 height 866
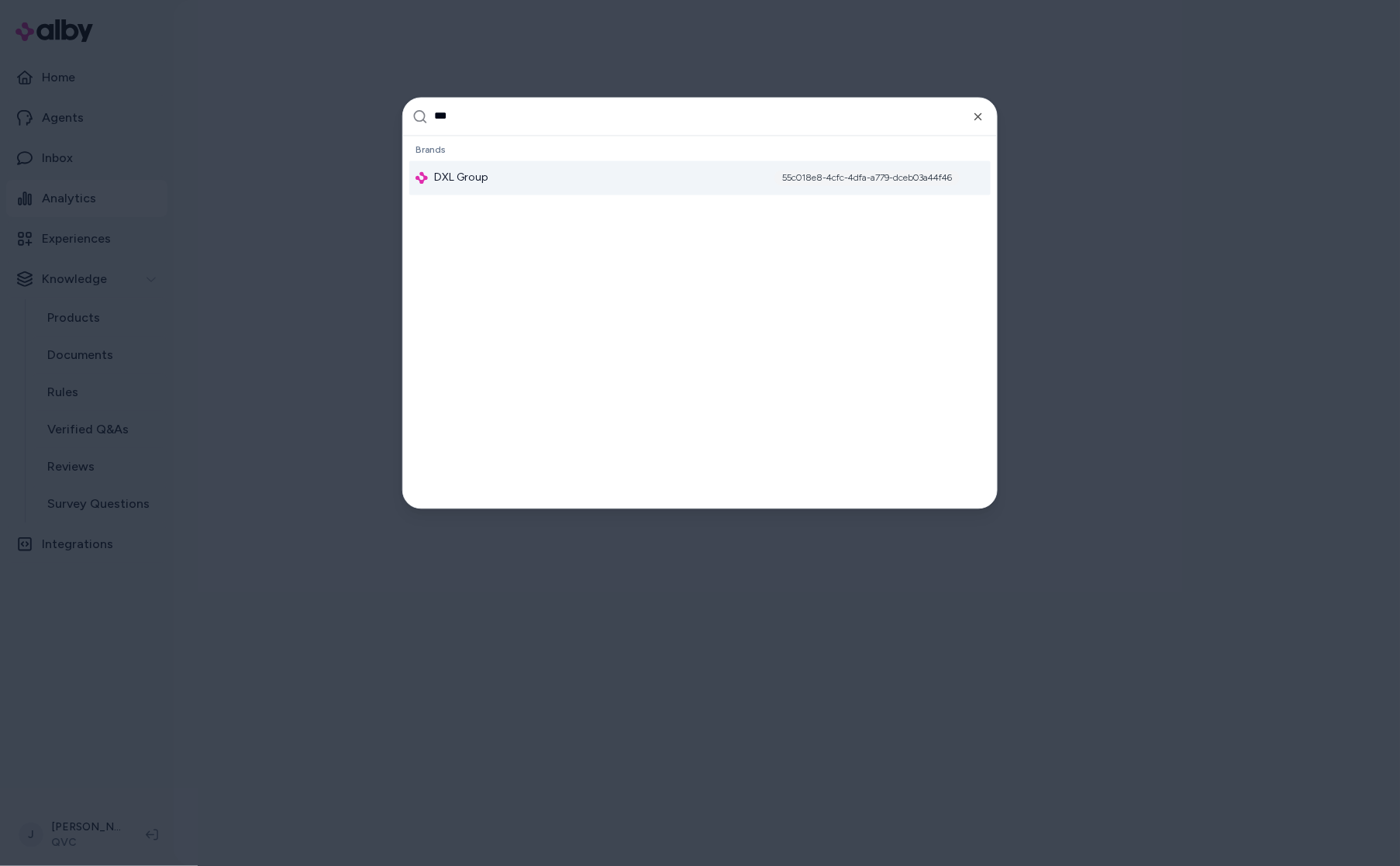
type input "***"
drag, startPoint x: 713, startPoint y: 173, endPoint x: 659, endPoint y: 153, distance: 57.6
click at [709, 172] on div "DXL Group 55c018e8-4cfc-4dfa-a779-dceb03a44f46" at bounding box center [700, 177] width 582 height 34
